Goal: Task Accomplishment & Management: Use online tool/utility

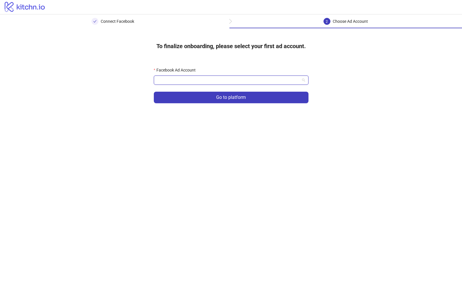
click at [200, 82] on input "Facebook Ad Account" at bounding box center [228, 80] width 142 height 9
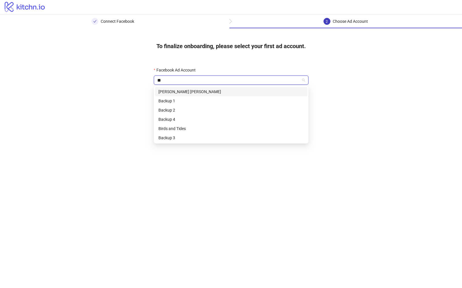
type input "***"
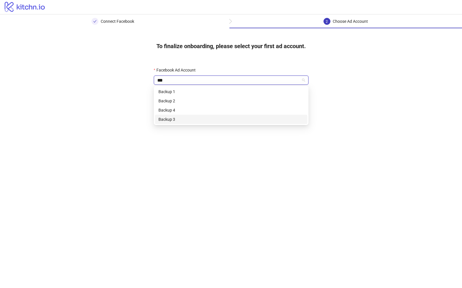
click at [174, 118] on div "Backup 3" at bounding box center [230, 119] width 145 height 6
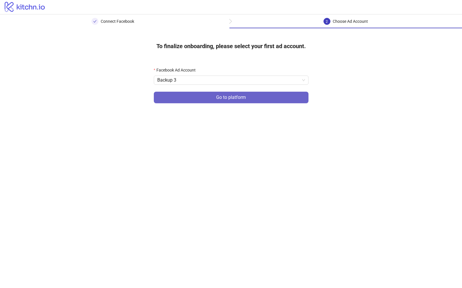
click at [206, 95] on button "Go to platform" at bounding box center [231, 98] width 155 height 12
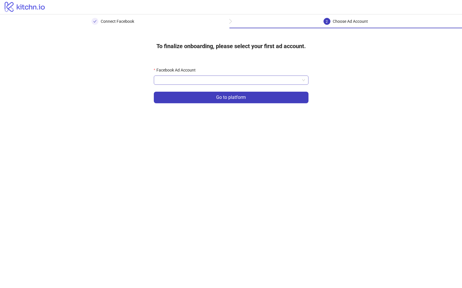
click at [233, 76] on input "Facebook Ad Account" at bounding box center [228, 80] width 142 height 9
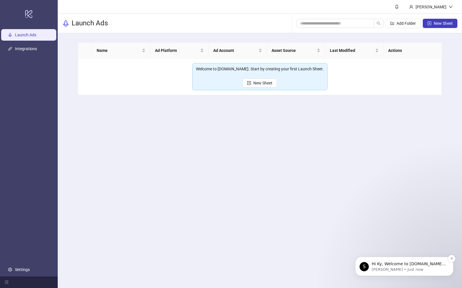
click at [425, 268] on p "Simon • Just now" at bounding box center [408, 269] width 74 height 5
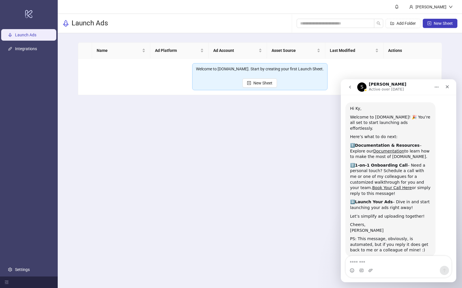
scroll to position [17, 0]
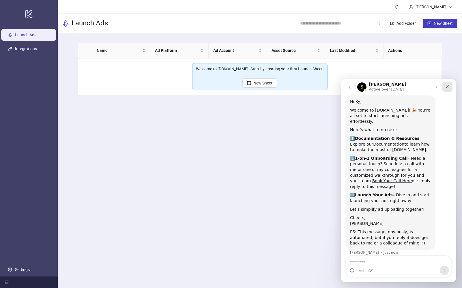
click at [447, 88] on icon "Close" at bounding box center [447, 86] width 5 height 5
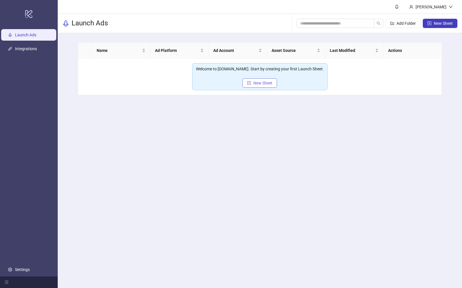
click at [267, 85] on span "New Sheet" at bounding box center [262, 83] width 19 height 5
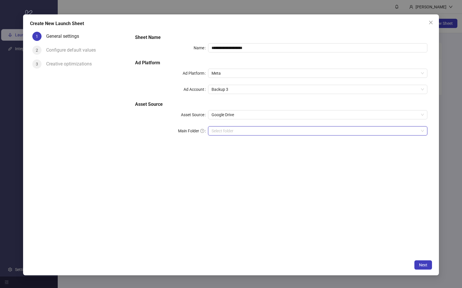
click at [227, 131] on input "Main Folder" at bounding box center [314, 131] width 207 height 9
click at [246, 133] on input "Main Folder" at bounding box center [314, 131] width 207 height 9
click at [363, 129] on input "Main Folder" at bounding box center [314, 131] width 207 height 9
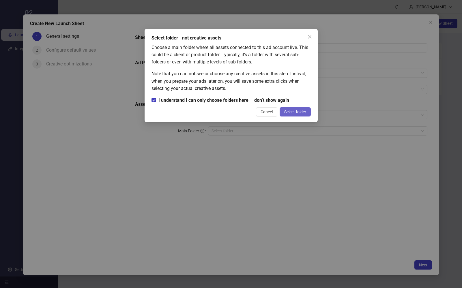
click at [293, 112] on span "Select folder" at bounding box center [295, 112] width 22 height 5
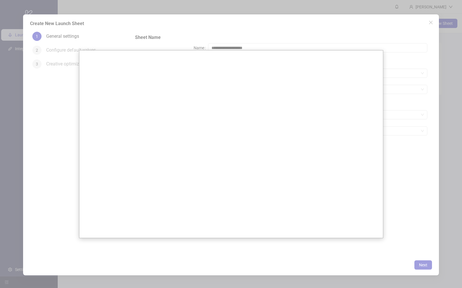
click at [350, 35] on div at bounding box center [231, 144] width 462 height 288
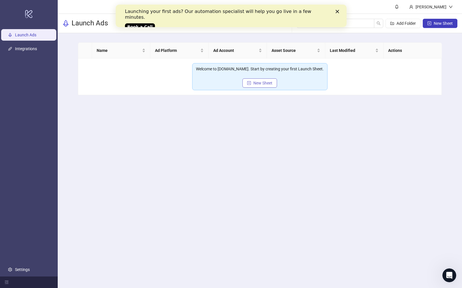
click at [269, 85] on button "New Sheet" at bounding box center [259, 82] width 35 height 9
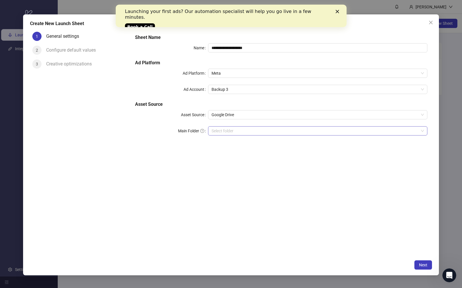
click at [220, 131] on input "Main Folder" at bounding box center [314, 131] width 207 height 9
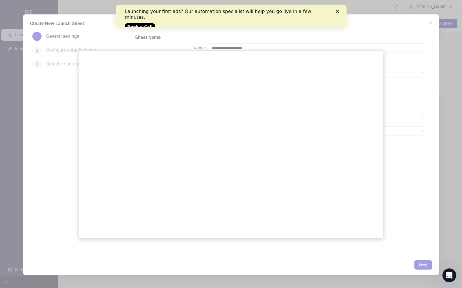
click at [354, 49] on div at bounding box center [231, 144] width 462 height 288
click at [394, 26] on div at bounding box center [231, 144] width 462 height 288
click at [383, 60] on div at bounding box center [231, 144] width 462 height 288
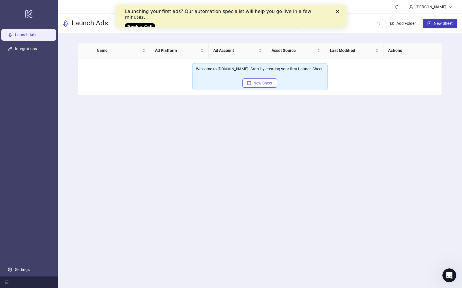
click at [265, 86] on button "New Sheet" at bounding box center [259, 82] width 35 height 9
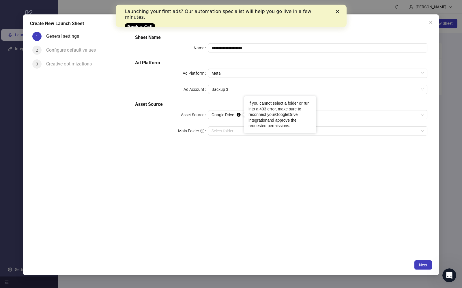
click at [290, 114] on link "GoogleDrive integration" at bounding box center [272, 117] width 49 height 10
click at [233, 135] on div "Select folder" at bounding box center [317, 130] width 219 height 9
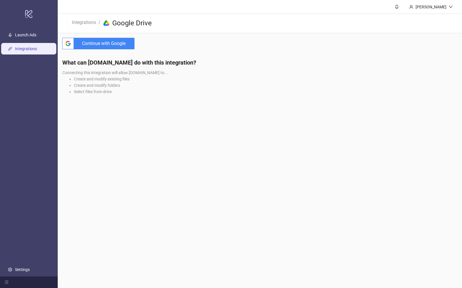
click at [121, 45] on span "Continue with Google" at bounding box center [105, 44] width 58 height 12
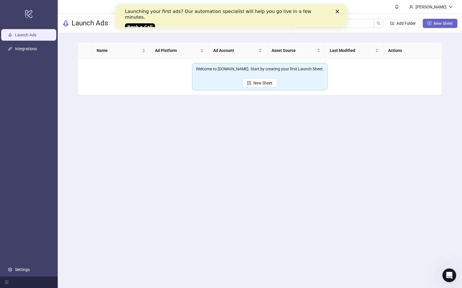
click at [440, 20] on button "New Sheet" at bounding box center [439, 23] width 35 height 9
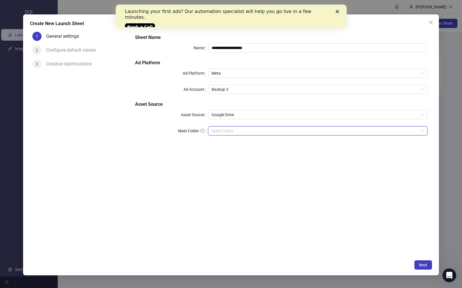
click at [243, 130] on input "Main Folder" at bounding box center [314, 131] width 207 height 9
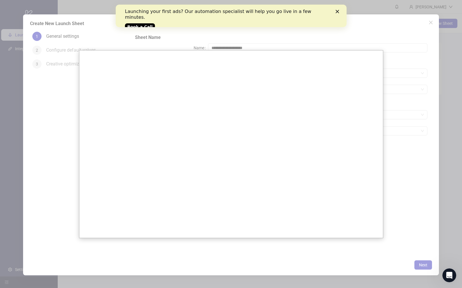
click at [246, 39] on div at bounding box center [231, 144] width 462 height 288
click at [408, 48] on div at bounding box center [231, 144] width 462 height 288
click at [337, 12] on polygon "Close" at bounding box center [336, 11] width 3 height 3
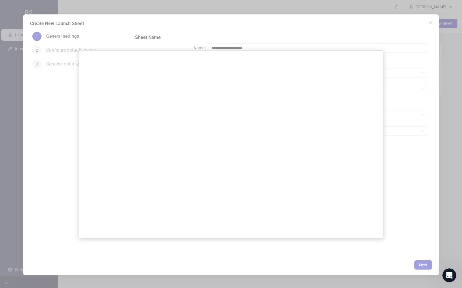
click at [428, 23] on div at bounding box center [231, 144] width 462 height 288
click at [431, 23] on div at bounding box center [231, 144] width 462 height 288
click at [383, 155] on div at bounding box center [231, 144] width 462 height 288
click at [70, 13] on div at bounding box center [231, 144] width 462 height 288
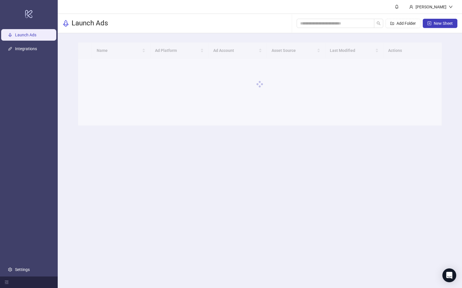
click at [50, 54] on ul "Launch Ads Integrations Settings" at bounding box center [29, 152] width 58 height 249
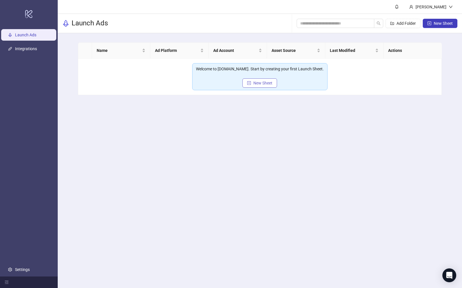
click at [252, 83] on button "New Sheet" at bounding box center [259, 82] width 35 height 9
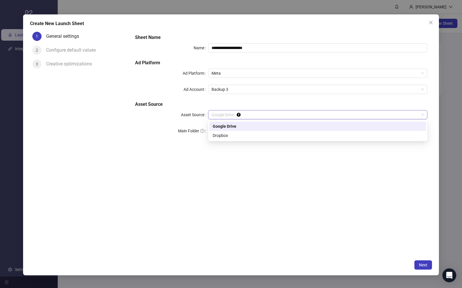
click at [253, 113] on span "Google Drive" at bounding box center [317, 114] width 212 height 9
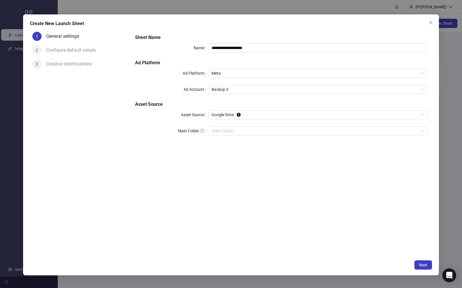
click at [69, 48] on div "Configure default values" at bounding box center [73, 50] width 54 height 9
click at [59, 38] on div "General settings" at bounding box center [64, 36] width 37 height 9
click at [63, 5] on div "**********" at bounding box center [231, 144] width 462 height 288
click at [435, 18] on div "**********" at bounding box center [231, 144] width 416 height 261
click at [430, 22] on icon "close" at bounding box center [430, 22] width 5 height 5
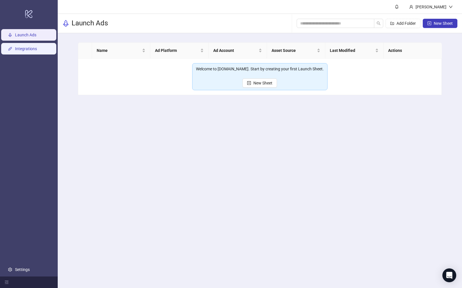
click at [28, 48] on link "Integrations" at bounding box center [26, 48] width 22 height 5
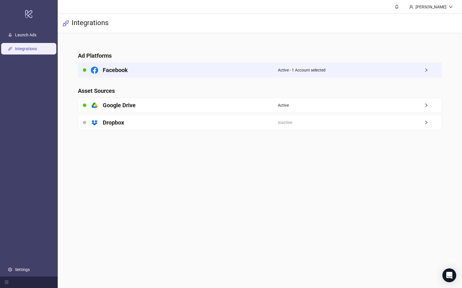
click at [271, 70] on div "Facebook" at bounding box center [178, 70] width 200 height 14
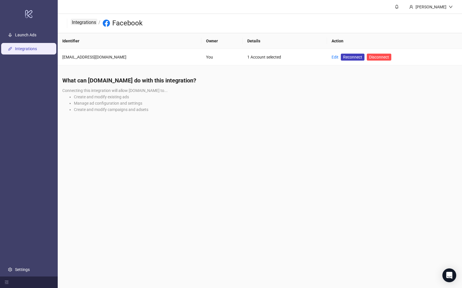
click at [86, 22] on link "Integrations" at bounding box center [84, 22] width 27 height 6
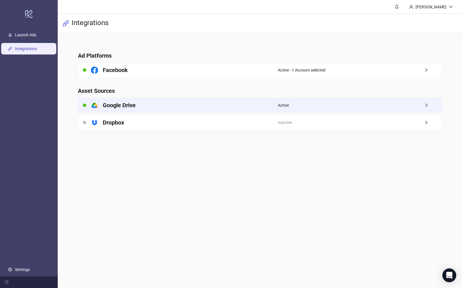
click at [141, 105] on div "platform/google_drive Google Drive" at bounding box center [178, 105] width 200 height 14
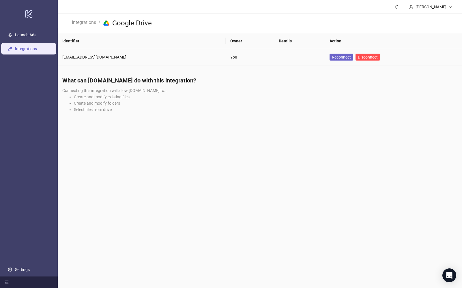
click at [332, 58] on span "Reconnect" at bounding box center [341, 57] width 19 height 5
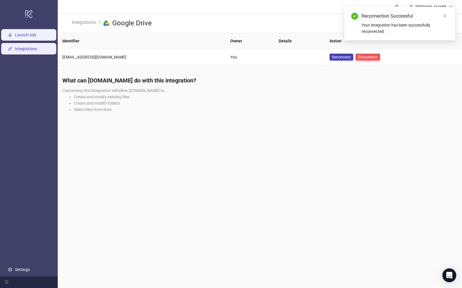
click at [34, 35] on link "Launch Ads" at bounding box center [25, 35] width 21 height 5
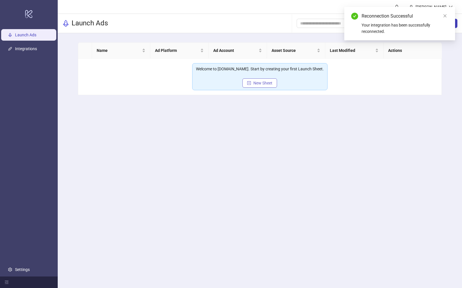
click at [264, 82] on span "New Sheet" at bounding box center [262, 83] width 19 height 5
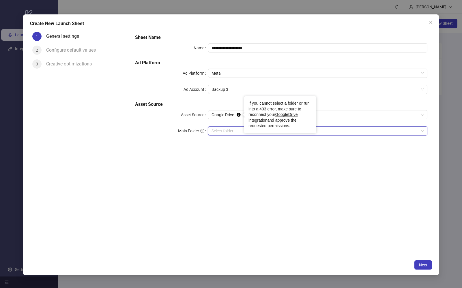
click at [230, 129] on input "Main Folder" at bounding box center [314, 131] width 207 height 9
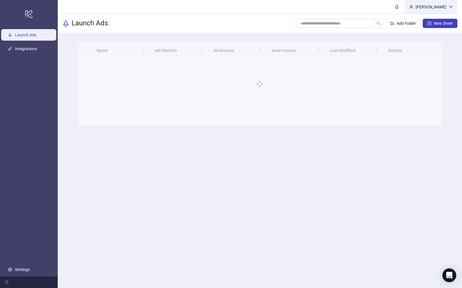
click at [450, 7] on icon "down" at bounding box center [450, 7] width 3 height 2
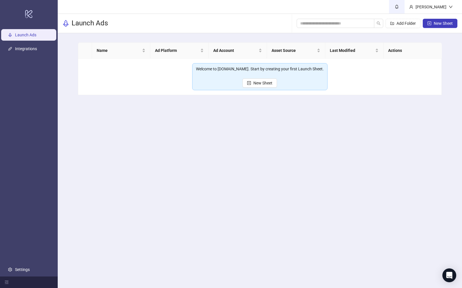
click at [404, 4] on link at bounding box center [397, 7] width 16 height 14
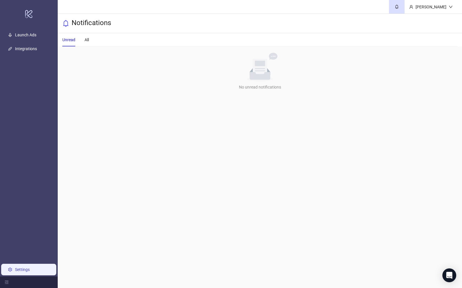
click at [15, 270] on link "Settings" at bounding box center [22, 269] width 15 height 5
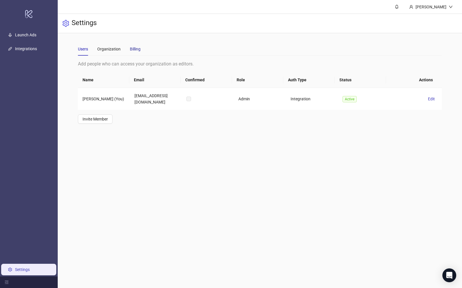
click at [134, 48] on div "Billing" at bounding box center [135, 49] width 11 height 6
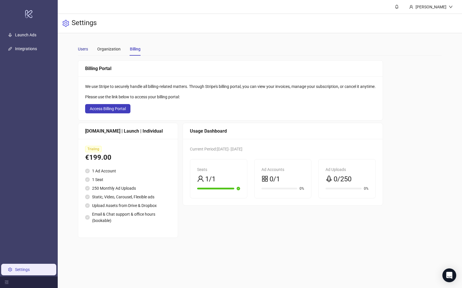
click at [84, 49] on div "Users" at bounding box center [83, 49] width 10 height 6
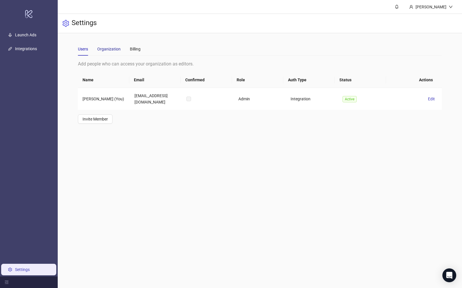
click at [112, 48] on div "Organization" at bounding box center [108, 49] width 23 height 6
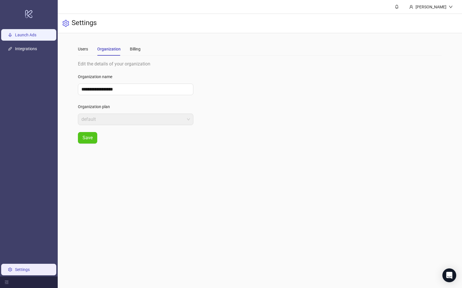
click at [28, 37] on link "Launch Ads" at bounding box center [25, 35] width 21 height 5
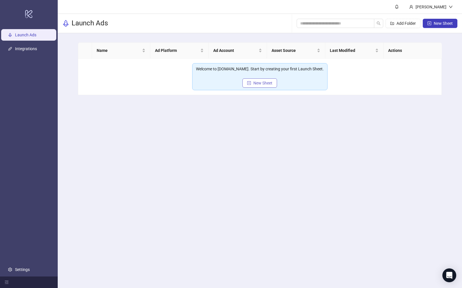
click at [254, 78] on button "New Sheet" at bounding box center [259, 82] width 35 height 9
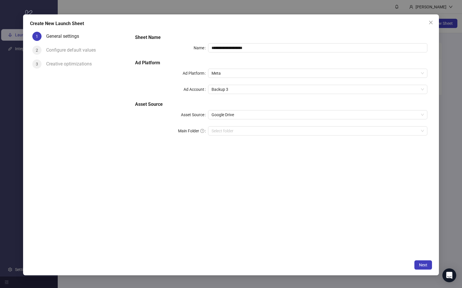
click at [255, 81] on div "**********" at bounding box center [281, 88] width 297 height 113
click at [229, 129] on input "Main Folder" at bounding box center [314, 131] width 207 height 9
click at [418, 262] on button "Next" at bounding box center [423, 264] width 18 height 9
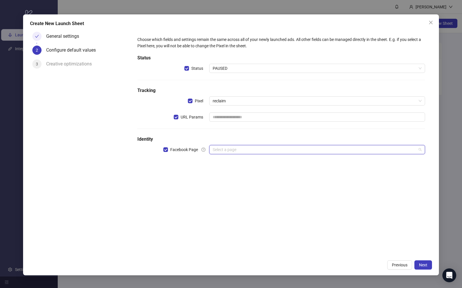
click at [245, 147] on input "search" at bounding box center [315, 149] width 204 height 9
click at [192, 177] on div "Choose which fields and settings remain the same across all of your newly launc…" at bounding box center [280, 143] width 301 height 228
click at [219, 64] on span "PAUSED" at bounding box center [317, 68] width 209 height 9
click at [216, 53] on div "Choose which fields and settings remain the same across all of your newly launc…" at bounding box center [281, 98] width 292 height 129
click at [227, 45] on div "Choose which fields and settings remain the same across all of your newly launc…" at bounding box center [280, 42] width 287 height 13
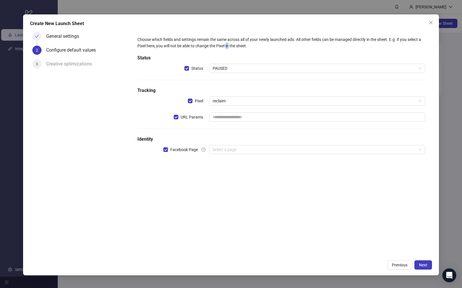
click at [227, 45] on div "Choose which fields and settings remain the same across all of your newly launc…" at bounding box center [280, 42] width 287 height 13
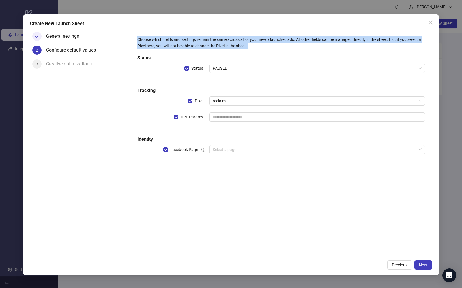
click at [227, 45] on div "Choose which fields and settings remain the same across all of your newly launc…" at bounding box center [280, 42] width 287 height 13
click at [216, 45] on div "Choose which fields and settings remain the same across all of your newly launc…" at bounding box center [280, 42] width 287 height 13
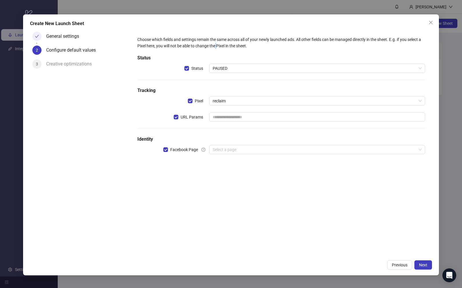
click at [216, 45] on div "Choose which fields and settings remain the same across all of your newly launc…" at bounding box center [280, 42] width 287 height 13
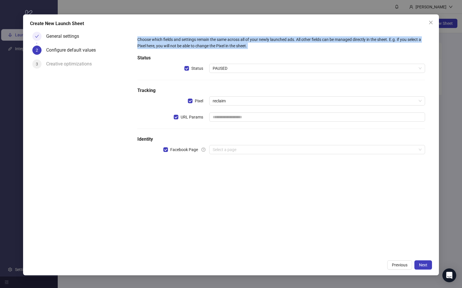
click at [216, 45] on div "Choose which fields and settings remain the same across all of your newly launc…" at bounding box center [280, 42] width 287 height 13
click at [223, 45] on div "Choose which fields and settings remain the same across all of your newly launc…" at bounding box center [280, 42] width 287 height 13
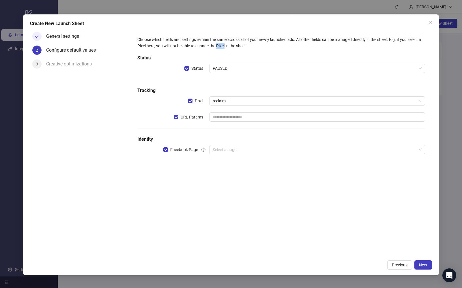
click at [223, 45] on div "Choose which fields and settings remain the same across all of your newly launc…" at bounding box center [280, 42] width 287 height 13
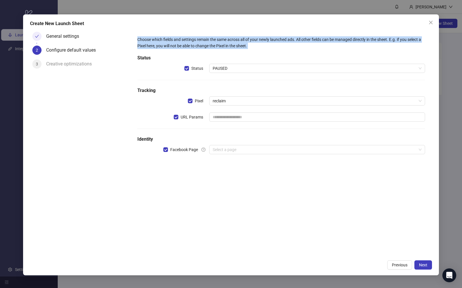
click at [223, 45] on div "Choose which fields and settings remain the same across all of your newly launc…" at bounding box center [280, 42] width 287 height 13
click at [212, 45] on div "Choose which fields and settings remain the same across all of your newly launc…" at bounding box center [280, 42] width 287 height 13
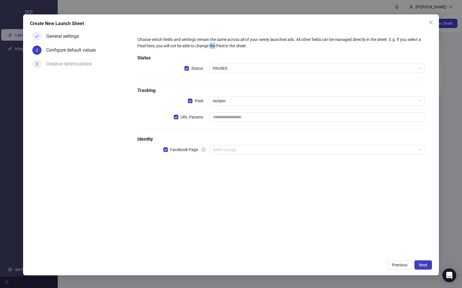
click at [212, 45] on div "Choose which fields and settings remain the same across all of your newly launc…" at bounding box center [280, 42] width 287 height 13
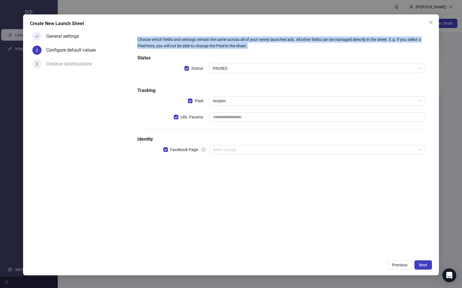
click at [212, 45] on div "Choose which fields and settings remain the same across all of your newly launc…" at bounding box center [280, 42] width 287 height 13
click at [224, 45] on div "Choose which fields and settings remain the same across all of your newly launc…" at bounding box center [280, 42] width 287 height 13
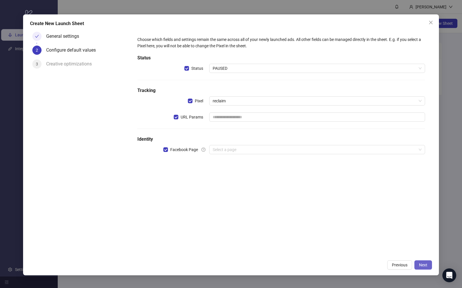
click at [421, 266] on span "Next" at bounding box center [423, 265] width 8 height 5
click at [241, 151] on input "search" at bounding box center [315, 149] width 204 height 9
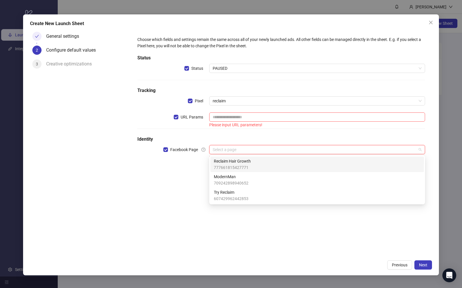
click at [240, 169] on span "777661815427771" at bounding box center [232, 167] width 37 height 6
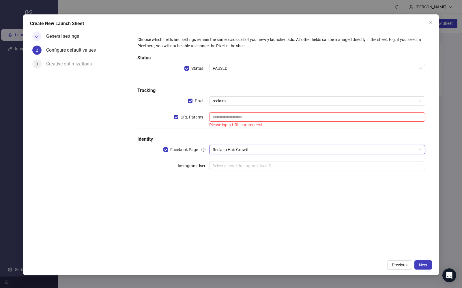
click at [237, 119] on input "text" at bounding box center [317, 116] width 216 height 9
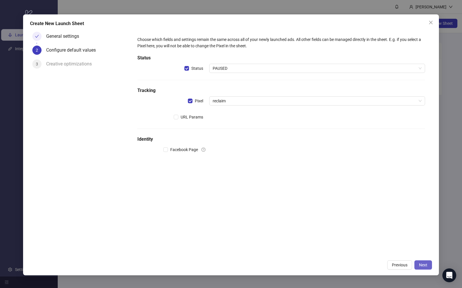
click at [423, 263] on span "Next" at bounding box center [423, 265] width 8 height 5
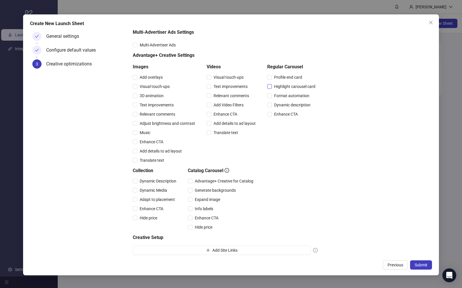
scroll to position [39, 0]
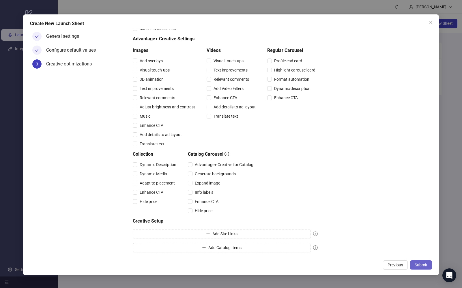
click at [414, 264] on button "Submit" at bounding box center [421, 264] width 22 height 9
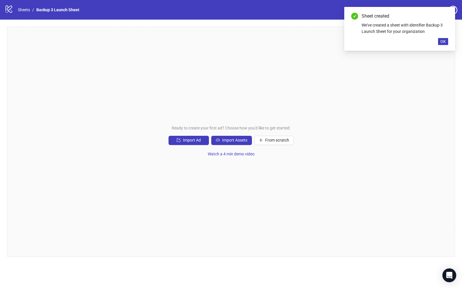
drag, startPoint x: 191, startPoint y: 104, endPoint x: 194, endPoint y: 117, distance: 12.7
click at [191, 104] on div "Ready to create your first ad? Choose how you'd like to get started: Import Ad …" at bounding box center [231, 142] width 448 height 230
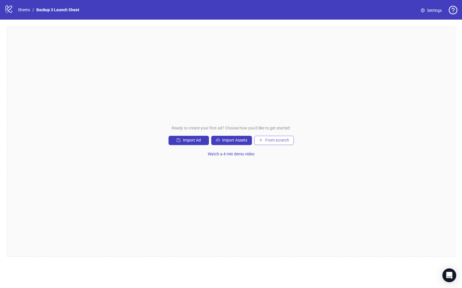
click at [272, 143] on button "From scratch" at bounding box center [274, 140] width 40 height 9
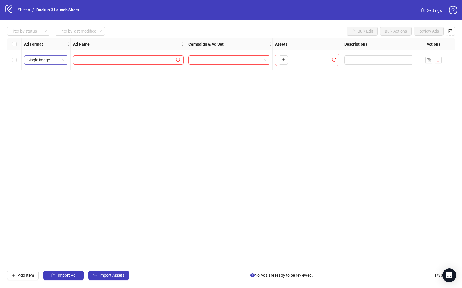
click at [50, 61] on span "Single image" at bounding box center [45, 60] width 37 height 9
click at [47, 81] on div "Single video" at bounding box center [46, 81] width 35 height 6
click at [99, 59] on input "text" at bounding box center [125, 60] width 98 height 6
click at [209, 62] on input "search" at bounding box center [226, 60] width 69 height 9
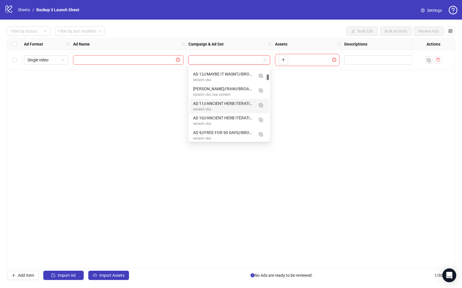
click at [319, 115] on div "Ad Format Ad Name Campaign & Ad Set Assets Descriptions Headlines Primary Texts…" at bounding box center [231, 153] width 448 height 230
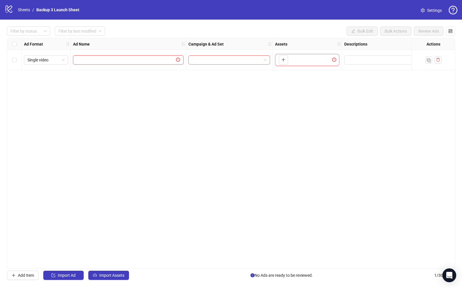
click at [107, 58] on input "text" at bounding box center [125, 60] width 98 height 6
click at [205, 58] on input "search" at bounding box center [226, 60] width 69 height 9
click at [203, 59] on input "search" at bounding box center [226, 60] width 69 height 9
paste input "**********"
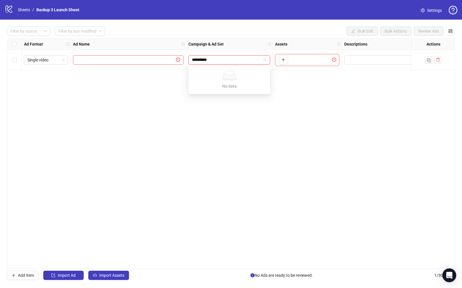
type input "*********"
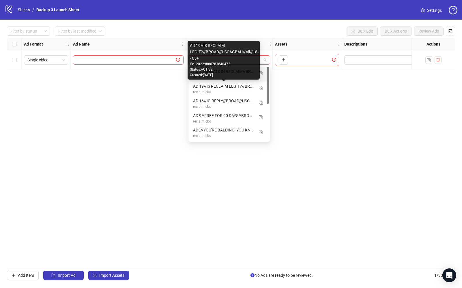
type input "*"
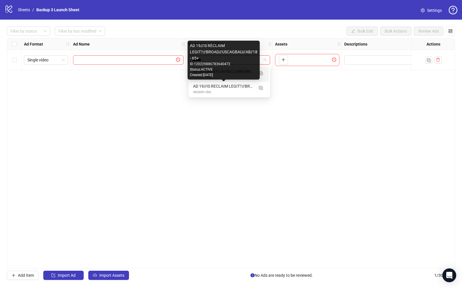
type input "*******"
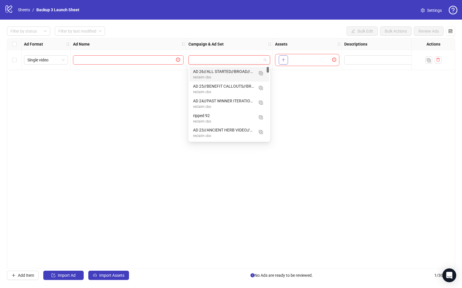
click at [284, 59] on icon "plus" at bounding box center [283, 60] width 4 height 4
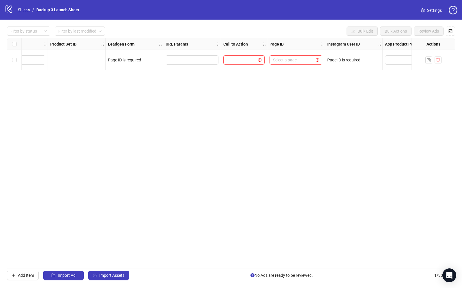
scroll to position [0, 669]
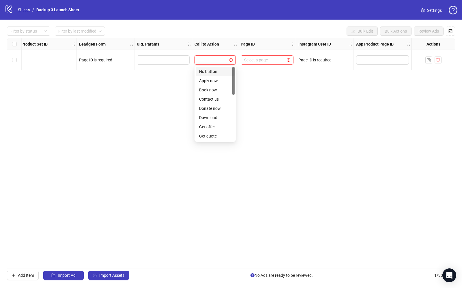
click at [211, 64] on input "search" at bounding box center [212, 60] width 29 height 9
click at [215, 124] on div "Shop now" at bounding box center [215, 127] width 39 height 9
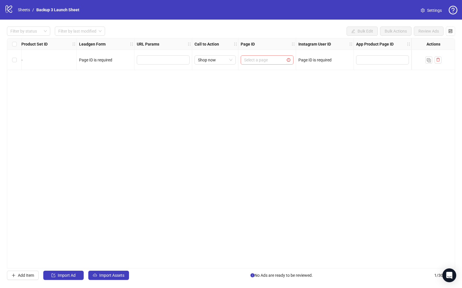
click at [264, 59] on input "search" at bounding box center [264, 60] width 41 height 9
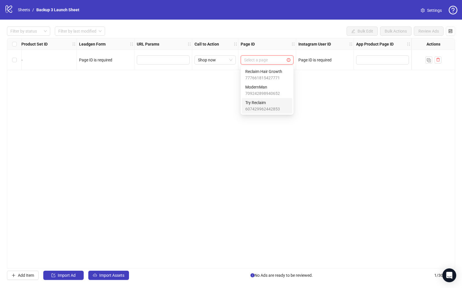
click at [264, 104] on span "Try Reclaim" at bounding box center [262, 102] width 35 height 6
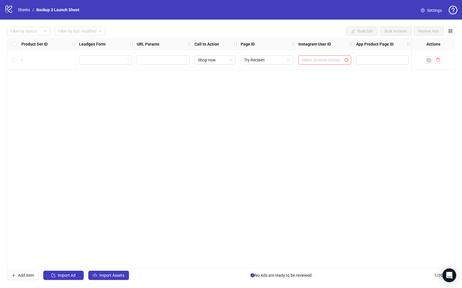
click at [302, 104] on div "Ad Format Ad Name Campaign & Ad Set Assets Descriptions Headlines Primary Texts…" at bounding box center [231, 153] width 448 height 230
click at [316, 61] on input "search" at bounding box center [322, 60] width 41 height 9
click at [317, 73] on div "tryreclaim" at bounding box center [325, 71] width 44 height 6
click at [317, 115] on div "Ad Format Ad Name Campaign & Ad Set Assets Descriptions Headlines Primary Texts…" at bounding box center [231, 153] width 448 height 230
click at [369, 59] on input "text" at bounding box center [378, 60] width 38 height 6
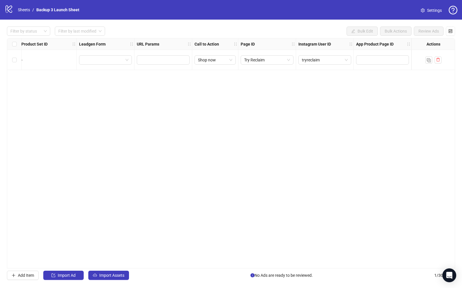
click at [375, 78] on div "Ad Format Ad Name Campaign & Ad Set Assets Descriptions Headlines Primary Texts…" at bounding box center [231, 153] width 448 height 230
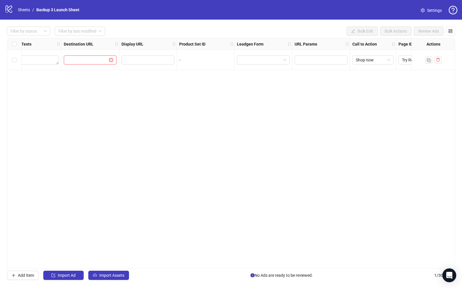
scroll to position [0, 511]
click at [91, 59] on input "text" at bounding box center [84, 60] width 34 height 6
click at [161, 79] on div "Ad Format Ad Name Campaign & Ad Set Assets Descriptions Headlines Primary Texts…" at bounding box center [231, 153] width 448 height 230
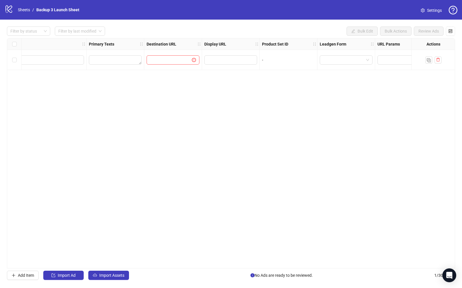
scroll to position [0, 388]
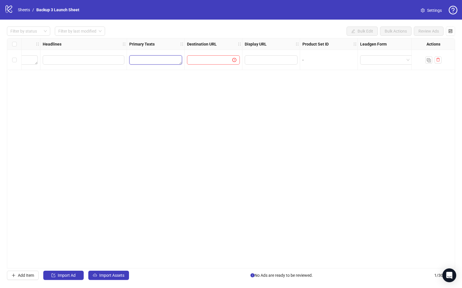
click at [154, 59] on textarea "Edit values" at bounding box center [155, 59] width 53 height 9
click at [163, 93] on button "Add" at bounding box center [176, 92] width 87 height 7
click at [217, 93] on icon "delete" at bounding box center [217, 92] width 4 height 4
click at [240, 78] on div "Ad Format Ad Name Campaign & Ad Set Assets Descriptions Headlines Primary Texts…" at bounding box center [231, 153] width 448 height 230
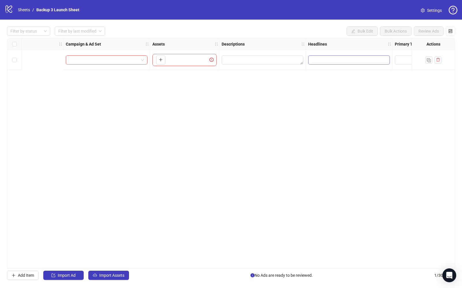
scroll to position [0, 0]
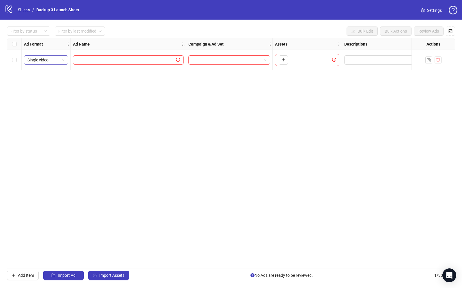
click at [38, 61] on span "Single video" at bounding box center [45, 60] width 37 height 9
click at [99, 69] on div at bounding box center [128, 60] width 115 height 20
click at [99, 52] on div at bounding box center [128, 60] width 115 height 20
click at [99, 60] on input "text" at bounding box center [125, 60] width 98 height 6
type input "*******"
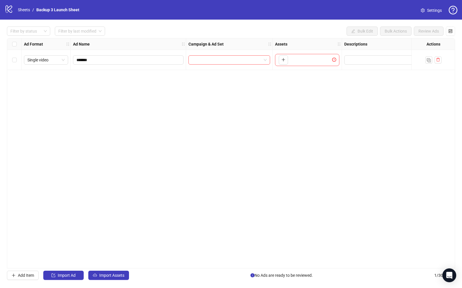
click at [213, 83] on div "Ad Format Ad Name Campaign & Ad Set Assets Descriptions Headlines Primary Texts…" at bounding box center [231, 153] width 448 height 230
click at [216, 60] on input "search" at bounding box center [226, 60] width 69 height 9
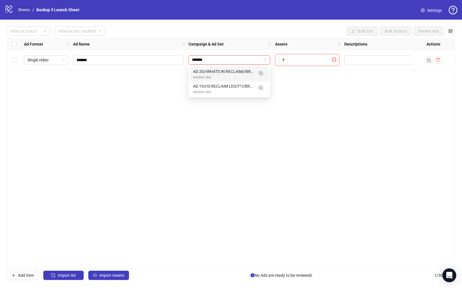
type input "*******"
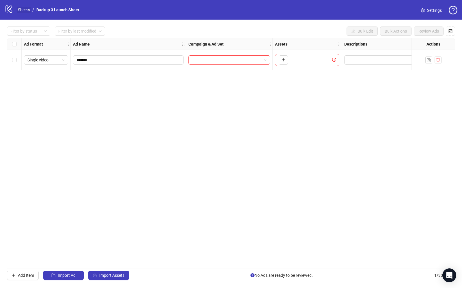
click at [22, 7] on link "Sheets" at bounding box center [24, 10] width 14 height 6
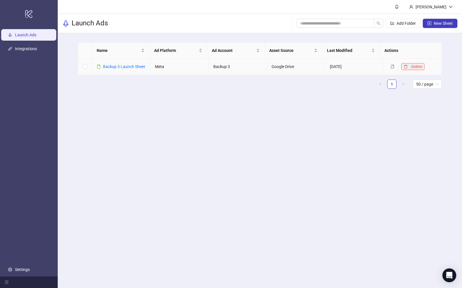
click at [403, 69] on icon "delete" at bounding box center [405, 67] width 4 height 4
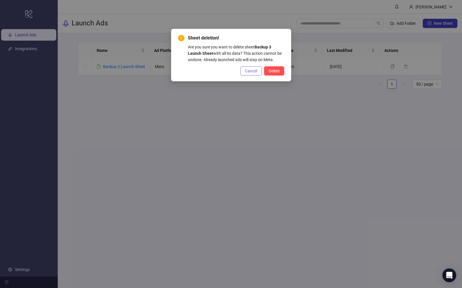
click at [253, 71] on span "Cancel" at bounding box center [251, 71] width 12 height 5
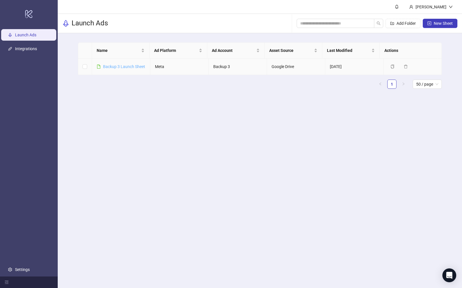
click at [117, 67] on link "Backup 3 Launch Sheet" at bounding box center [124, 66] width 42 height 5
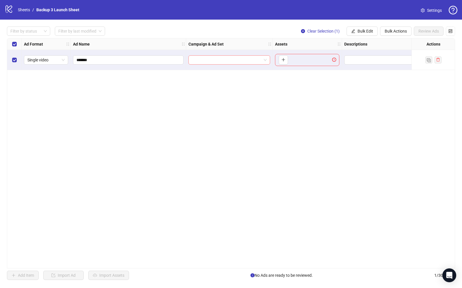
click at [232, 59] on input "search" at bounding box center [226, 60] width 69 height 9
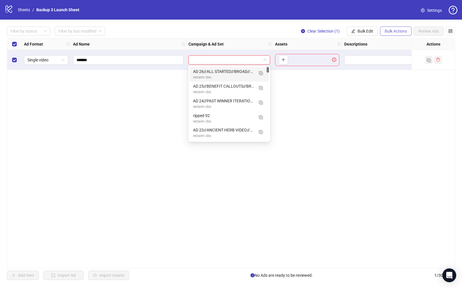
click at [404, 31] on span "Bulk Actions" at bounding box center [395, 31] width 22 height 5
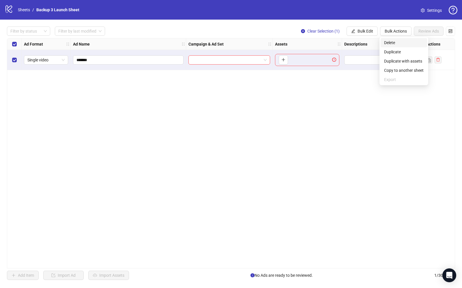
click at [403, 41] on span "Delete" at bounding box center [404, 43] width 40 height 6
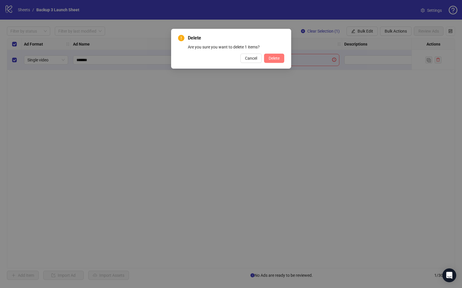
click at [276, 56] on span "Delete" at bounding box center [273, 58] width 11 height 5
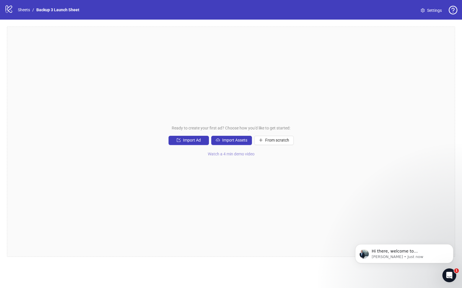
click at [218, 150] on button "Watch a 4 min demo video" at bounding box center [231, 154] width 56 height 9
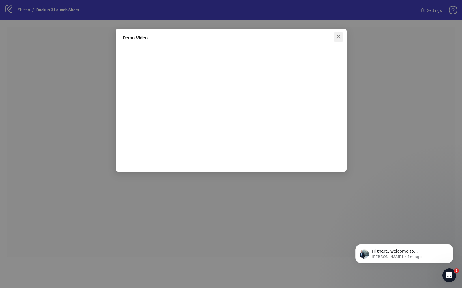
click at [337, 37] on icon "close" at bounding box center [338, 37] width 5 height 5
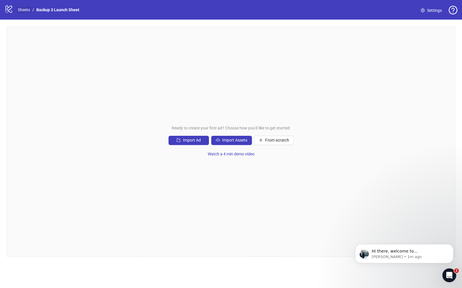
click at [29, 12] on link "Sheets" at bounding box center [24, 10] width 14 height 6
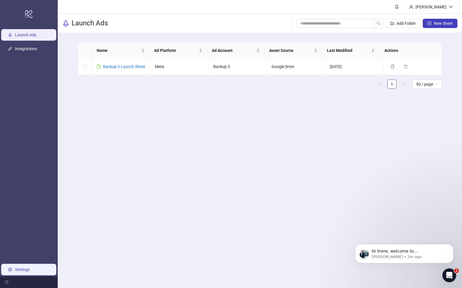
click at [21, 267] on link "Settings" at bounding box center [22, 269] width 15 height 5
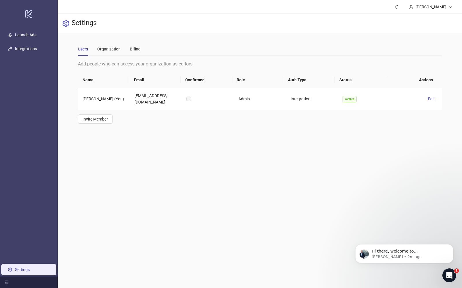
click at [142, 52] on div "Users Organization Billing" at bounding box center [260, 48] width 364 height 13
click at [137, 48] on div "Billing" at bounding box center [135, 49] width 11 height 6
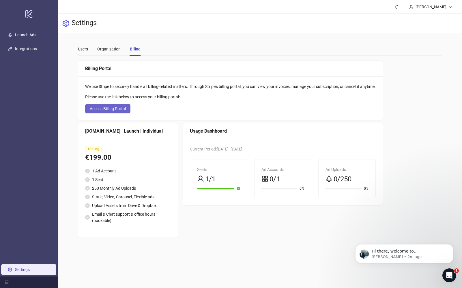
click at [103, 106] on span "Access Billing Portal" at bounding box center [108, 108] width 36 height 5
